Goal: Check status: Check status

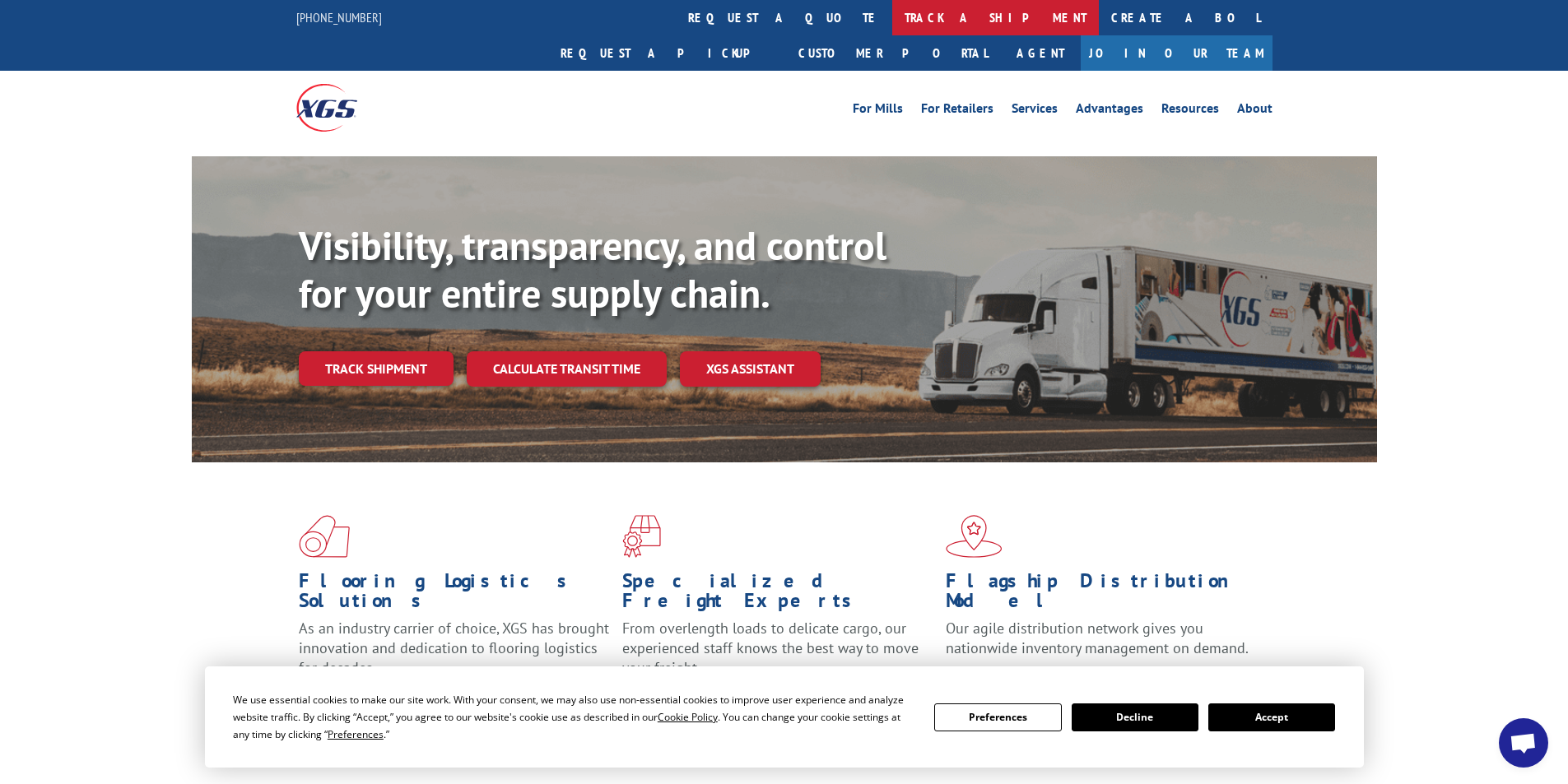
click at [892, 13] on link "track a shipment" at bounding box center [995, 18] width 206 height 35
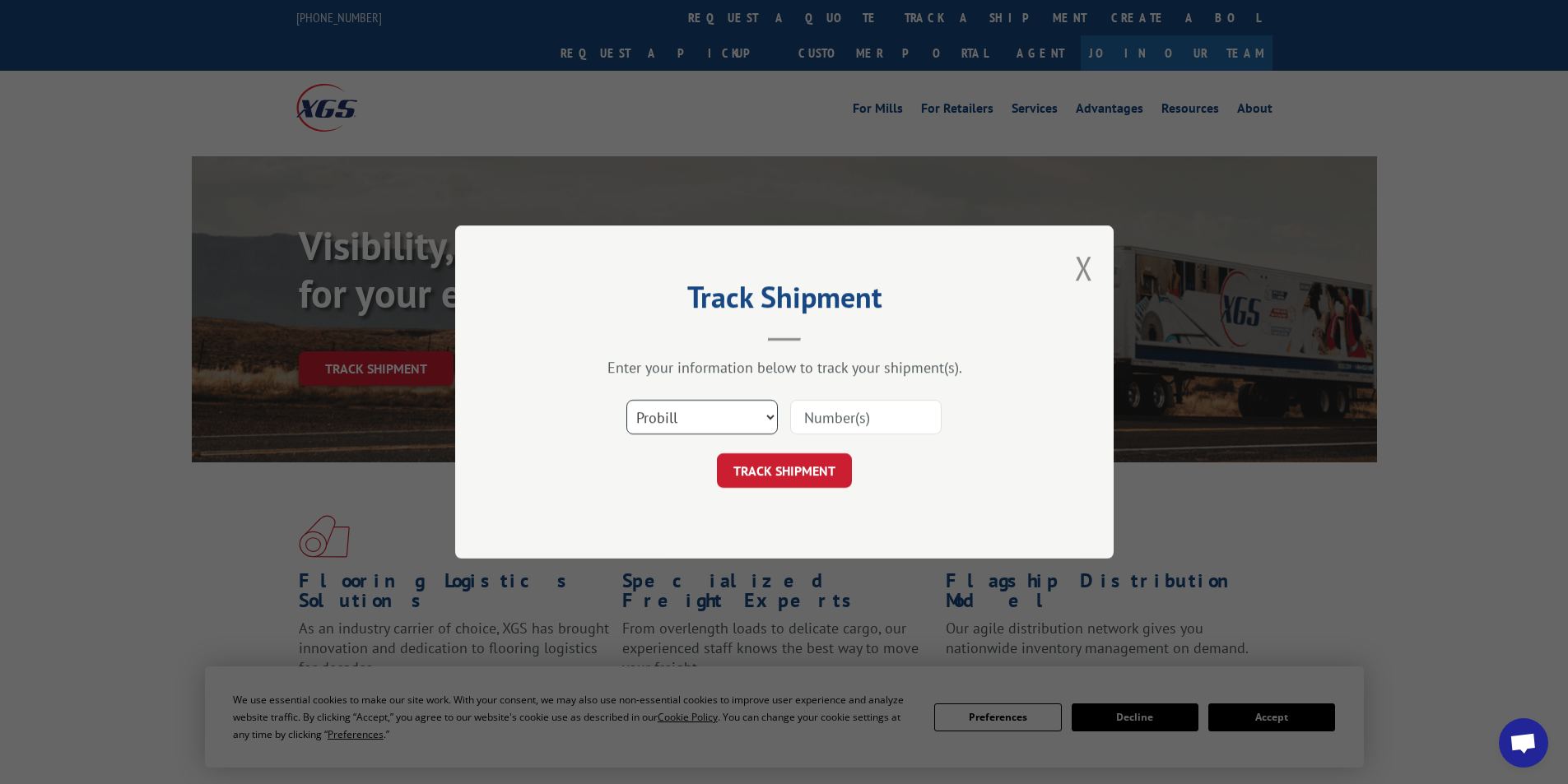
drag, startPoint x: 772, startPoint y: 416, endPoint x: 761, endPoint y: 433, distance: 20.2
click at [771, 421] on select "Select category... Probill BOL PO" at bounding box center [701, 416] width 152 height 34
select select "bol"
click at [626, 400] on select "Select category... Probill BOL PO" at bounding box center [701, 416] width 152 height 34
click at [829, 431] on input at bounding box center [866, 416] width 152 height 34
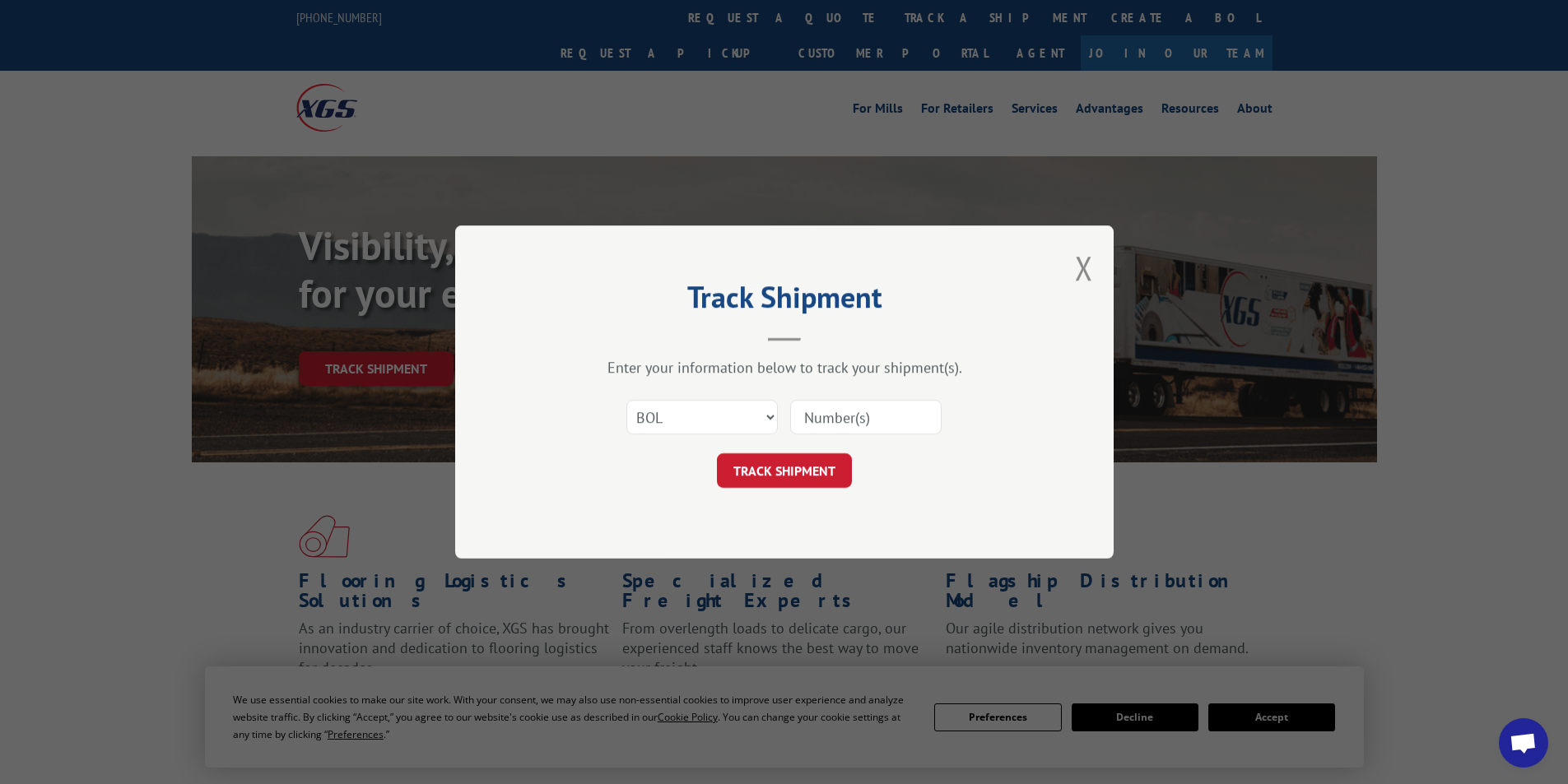
paste input "5603918"
type input "5603918"
click at [808, 480] on button "TRACK SHIPMENT" at bounding box center [784, 470] width 135 height 34
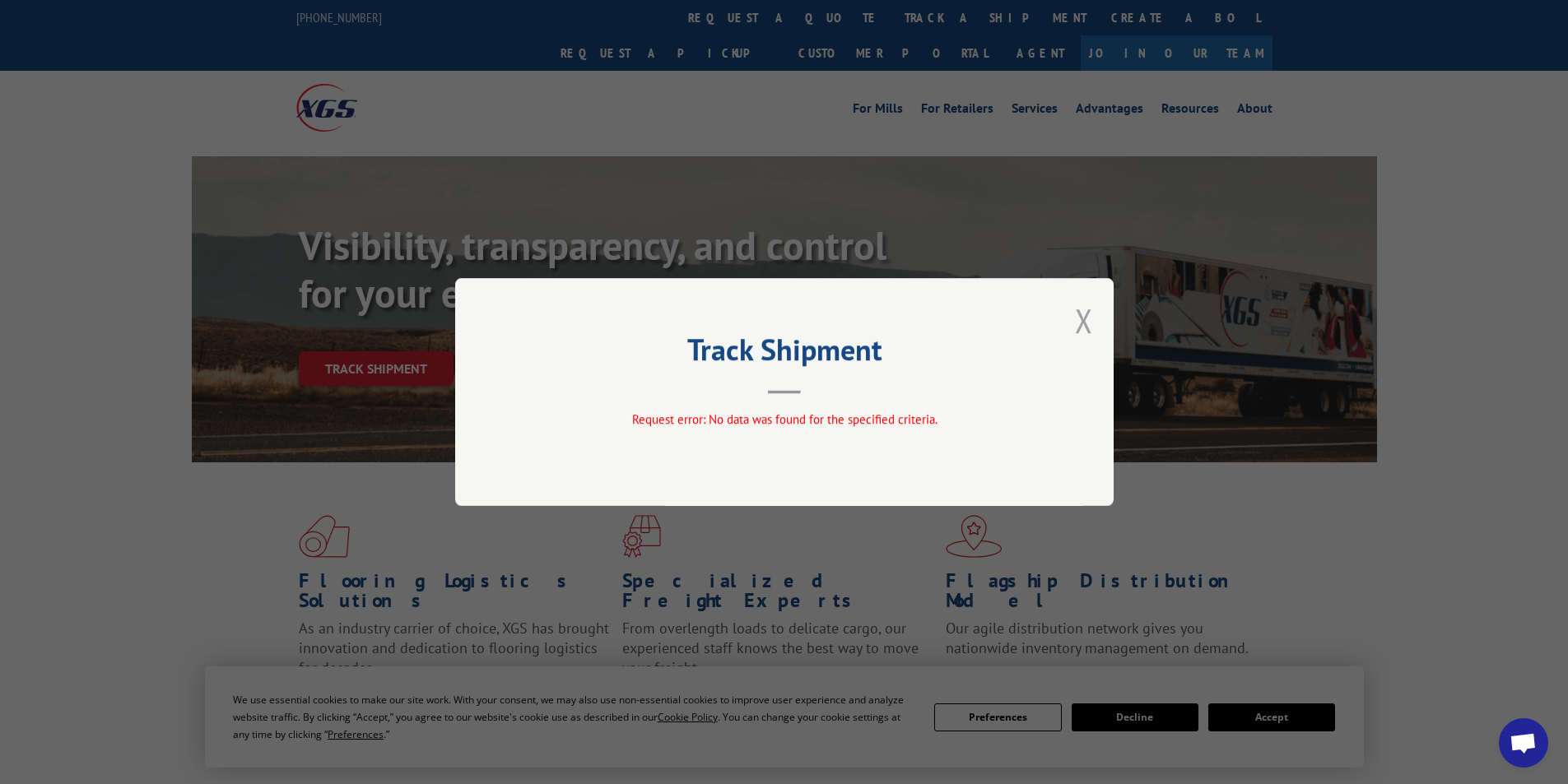
click at [1083, 325] on button "Close modal" at bounding box center [1084, 320] width 19 height 44
